Goal: Find specific page/section: Find specific page/section

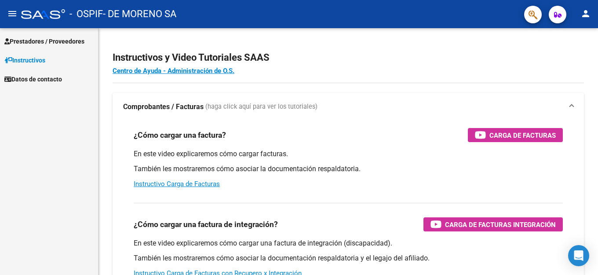
click at [38, 37] on span "Prestadores / Proveedores" at bounding box center [44, 42] width 80 height 10
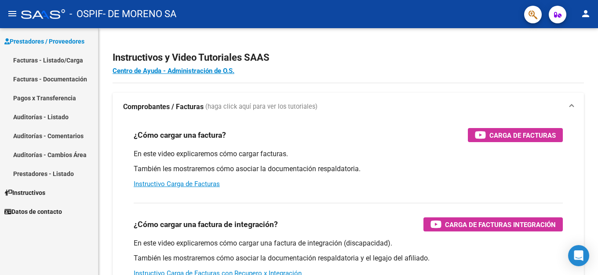
click at [35, 57] on link "Facturas - Listado/Carga" at bounding box center [49, 60] width 98 height 19
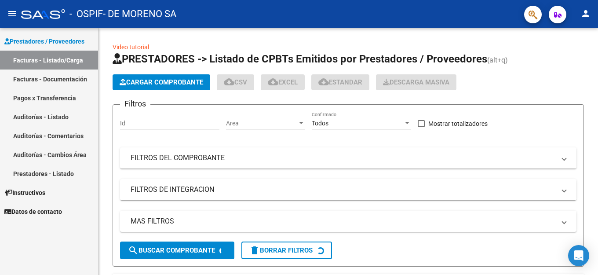
click at [34, 80] on link "Facturas - Documentación" at bounding box center [49, 79] width 98 height 19
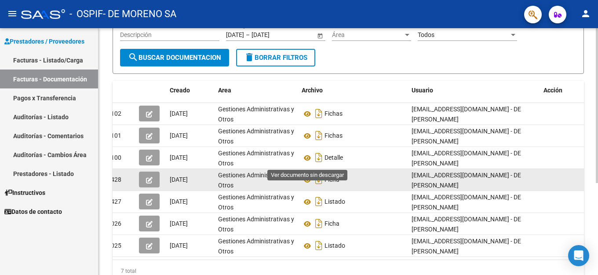
scroll to position [103, 0]
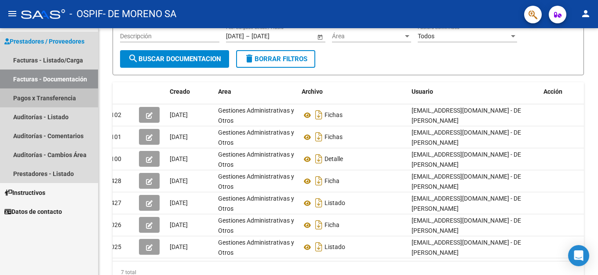
click at [30, 99] on link "Pagos x Transferencia" at bounding box center [49, 97] width 98 height 19
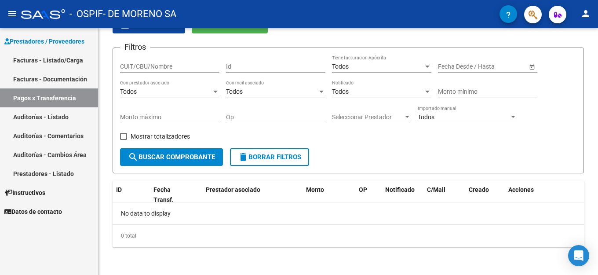
scroll to position [48, 0]
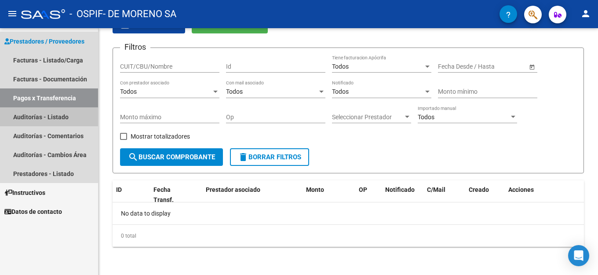
click at [37, 116] on link "Auditorías - Listado" at bounding box center [49, 116] width 98 height 19
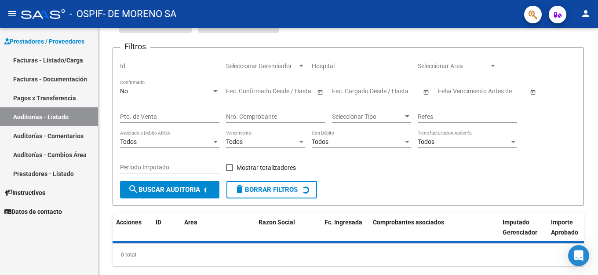
scroll to position [86, 0]
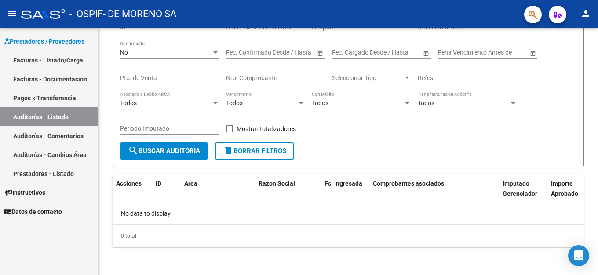
click at [40, 140] on link "Auditorías - Comentarios" at bounding box center [49, 135] width 98 height 19
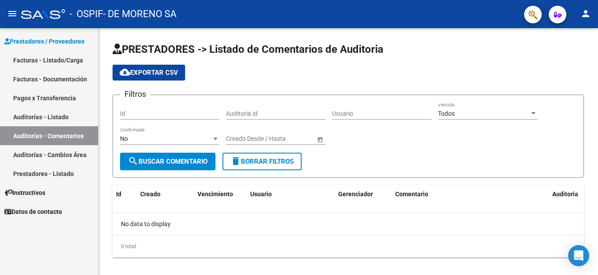
click at [40, 154] on link "Auditorías - Cambios Área" at bounding box center [49, 154] width 98 height 19
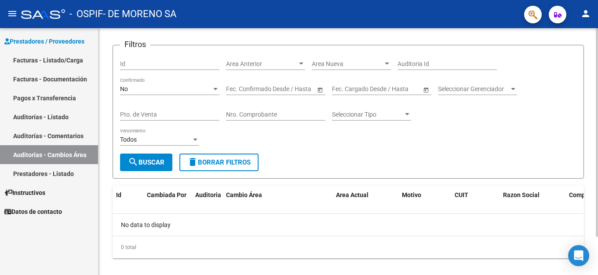
scroll to position [45, 0]
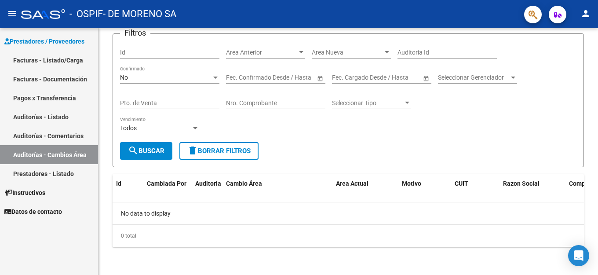
click at [48, 175] on link "Prestadores - Listado" at bounding box center [49, 173] width 98 height 19
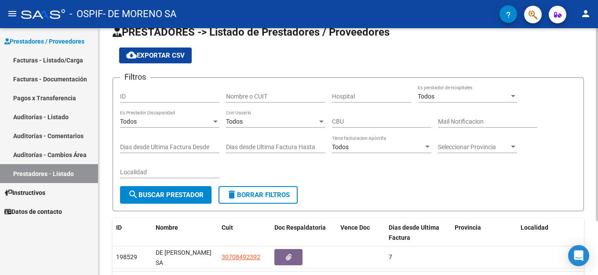
scroll to position [70, 0]
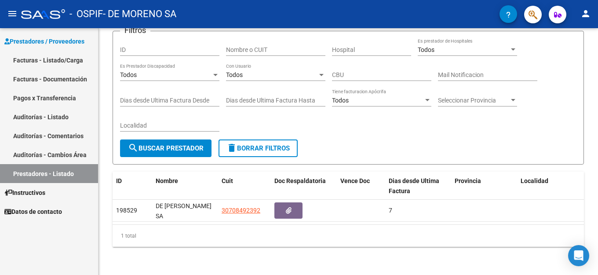
click at [47, 61] on link "Facturas - Listado/Carga" at bounding box center [49, 60] width 98 height 19
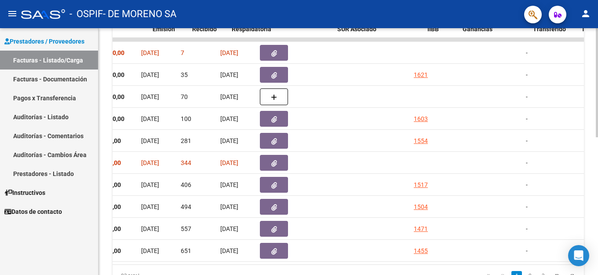
scroll to position [0, 458]
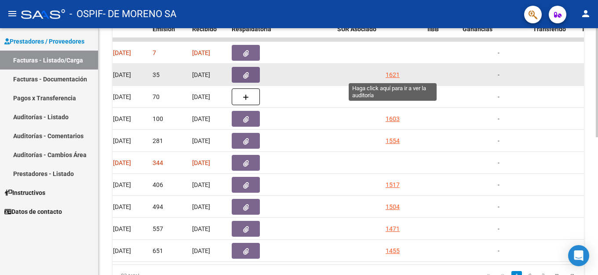
click at [389, 76] on div "1621" at bounding box center [393, 75] width 14 height 10
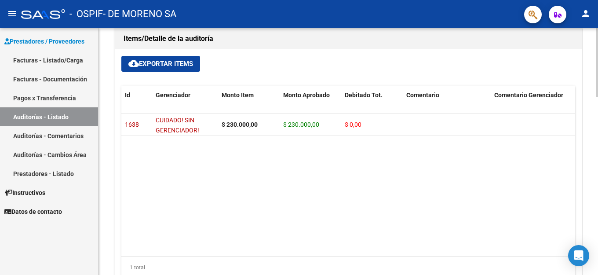
scroll to position [572, 0]
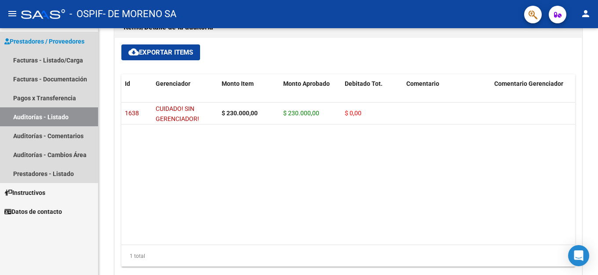
click at [18, 118] on link "Auditorías - Listado" at bounding box center [49, 116] width 98 height 19
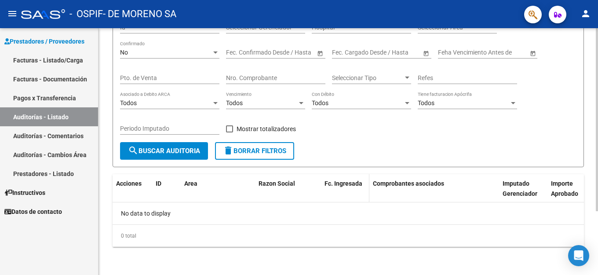
scroll to position [86, 0]
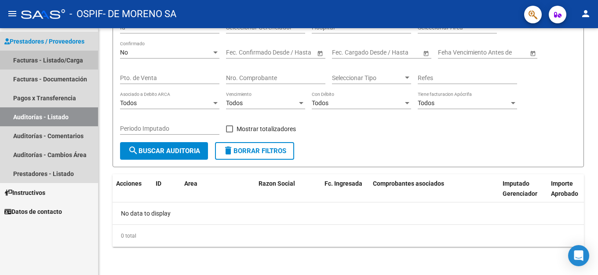
click at [49, 63] on link "Facturas - Listado/Carga" at bounding box center [49, 60] width 98 height 19
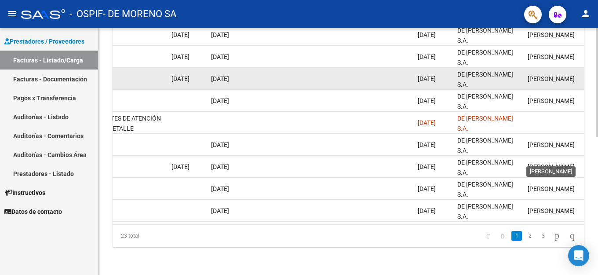
scroll to position [224, 0]
